Goal: Entertainment & Leisure: Consume media (video, audio)

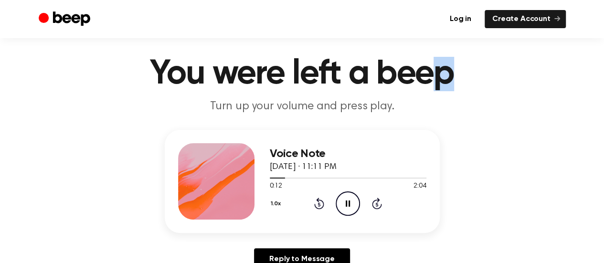
drag, startPoint x: 457, startPoint y: 79, endPoint x: 442, endPoint y: 75, distance: 15.3
click at [442, 75] on h1 "You were left a beep" at bounding box center [302, 74] width 489 height 34
click at [474, 85] on h1 "You were left a beep" at bounding box center [302, 74] width 489 height 34
drag, startPoint x: 457, startPoint y: 79, endPoint x: 440, endPoint y: 78, distance: 17.2
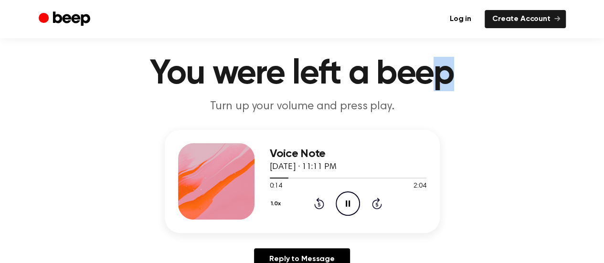
click at [440, 78] on h1 "You were left a beep" at bounding box center [302, 74] width 489 height 34
drag, startPoint x: 453, startPoint y: 78, endPoint x: 437, endPoint y: 78, distance: 16.2
click at [437, 78] on h1 "You were left a beep" at bounding box center [302, 74] width 489 height 34
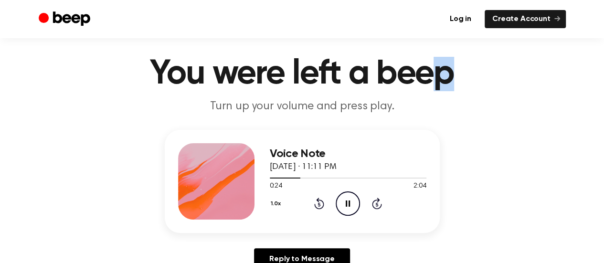
drag, startPoint x: 455, startPoint y: 77, endPoint x: 440, endPoint y: 75, distance: 15.4
click at [440, 75] on h1 "You were left a beep" at bounding box center [302, 74] width 489 height 34
drag, startPoint x: 454, startPoint y: 75, endPoint x: 417, endPoint y: 73, distance: 37.3
click at [417, 73] on h1 "You were left a beep" at bounding box center [302, 74] width 489 height 34
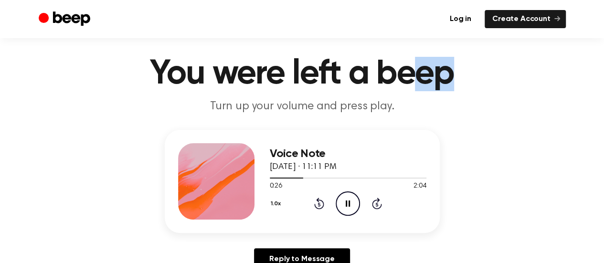
click at [417, 73] on h1 "You were left a beep" at bounding box center [302, 74] width 489 height 34
click at [453, 75] on h1 "You were left a beep" at bounding box center [302, 74] width 489 height 34
drag, startPoint x: 453, startPoint y: 75, endPoint x: 408, endPoint y: 85, distance: 45.6
click at [408, 85] on h1 "You were left a beep" at bounding box center [302, 74] width 489 height 34
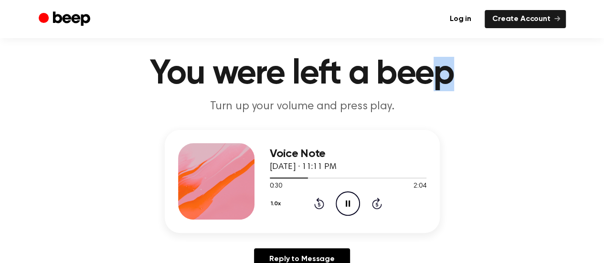
drag, startPoint x: 456, startPoint y: 77, endPoint x: 434, endPoint y: 77, distance: 21.9
click at [434, 77] on h1 "You were left a beep" at bounding box center [302, 74] width 489 height 34
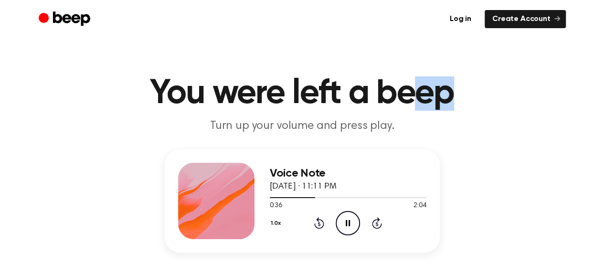
drag, startPoint x: 454, startPoint y: 80, endPoint x: 423, endPoint y: 80, distance: 31.5
click at [423, 80] on h1 "You were left a beep" at bounding box center [302, 93] width 489 height 34
